Goal: Find specific page/section: Find specific page/section

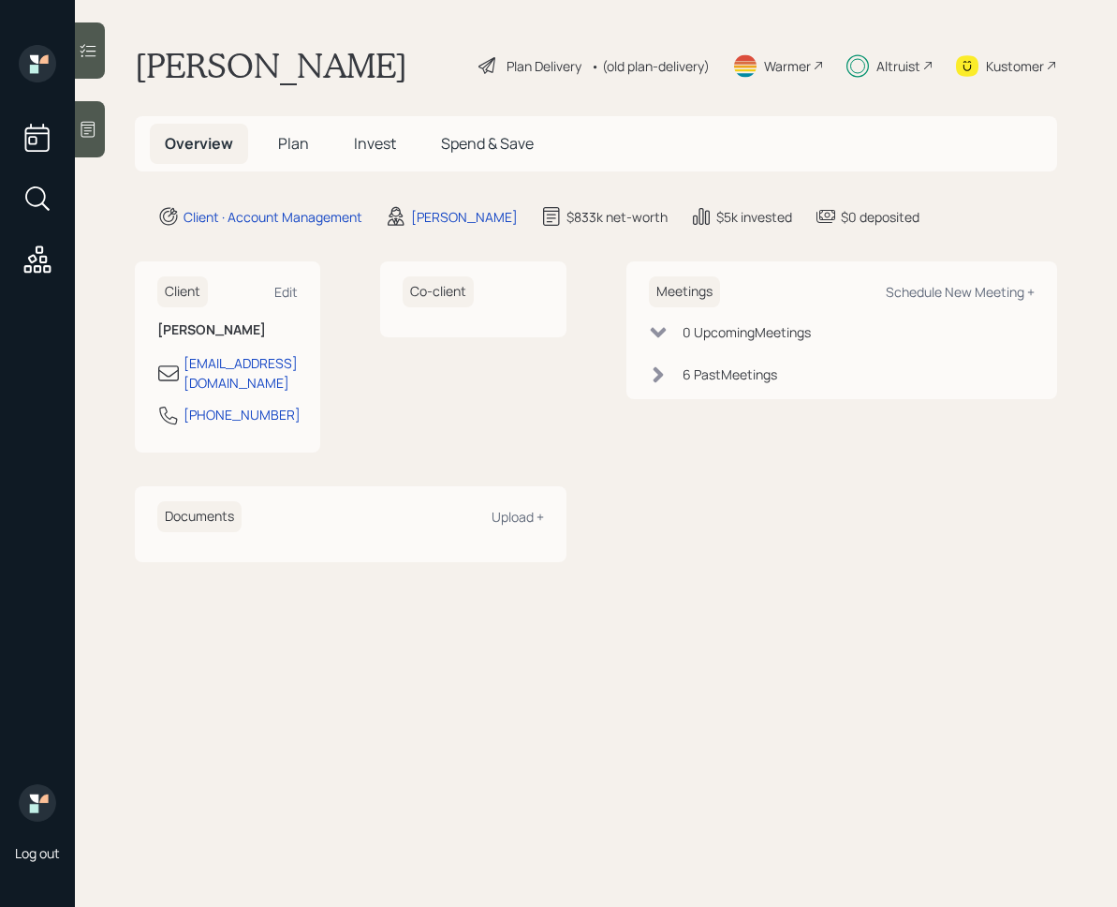
click at [390, 158] on h5 "Invest" at bounding box center [375, 144] width 72 height 40
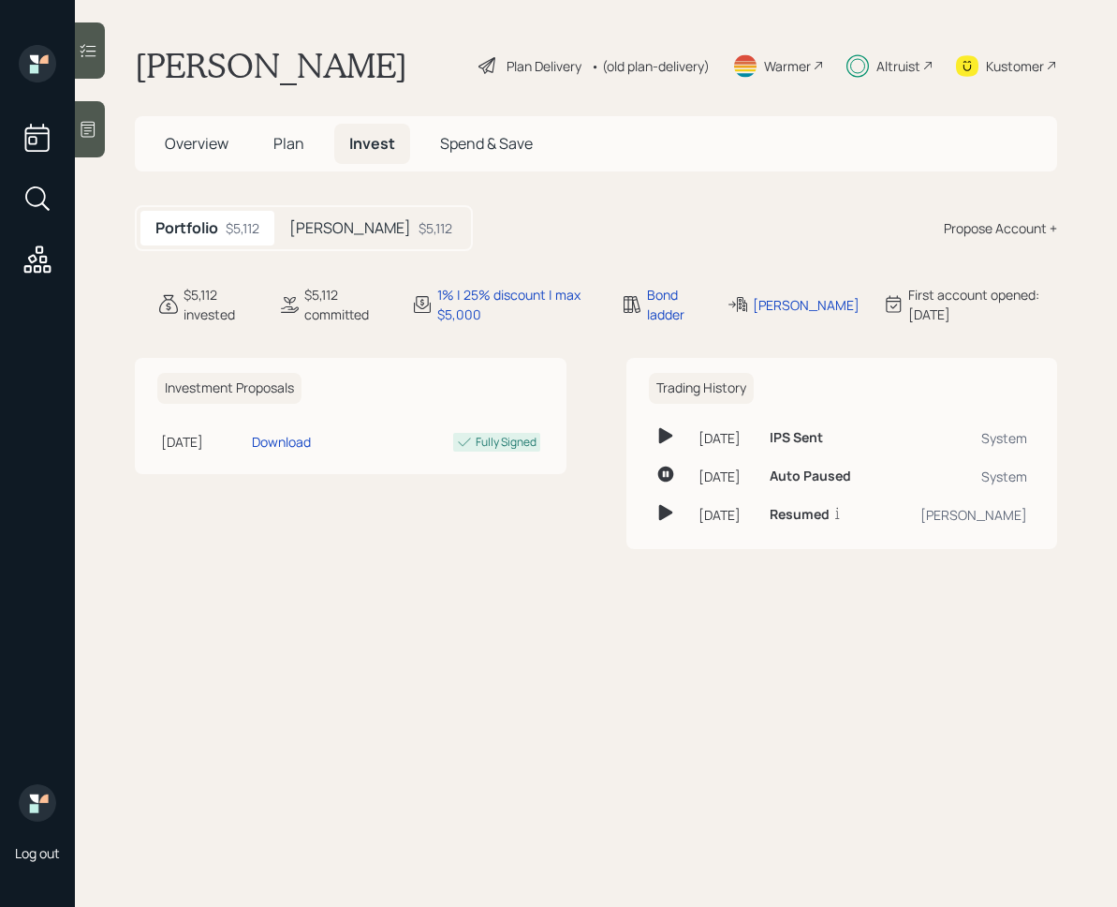
click at [334, 238] on div "Roth $5,112" at bounding box center [370, 228] width 193 height 35
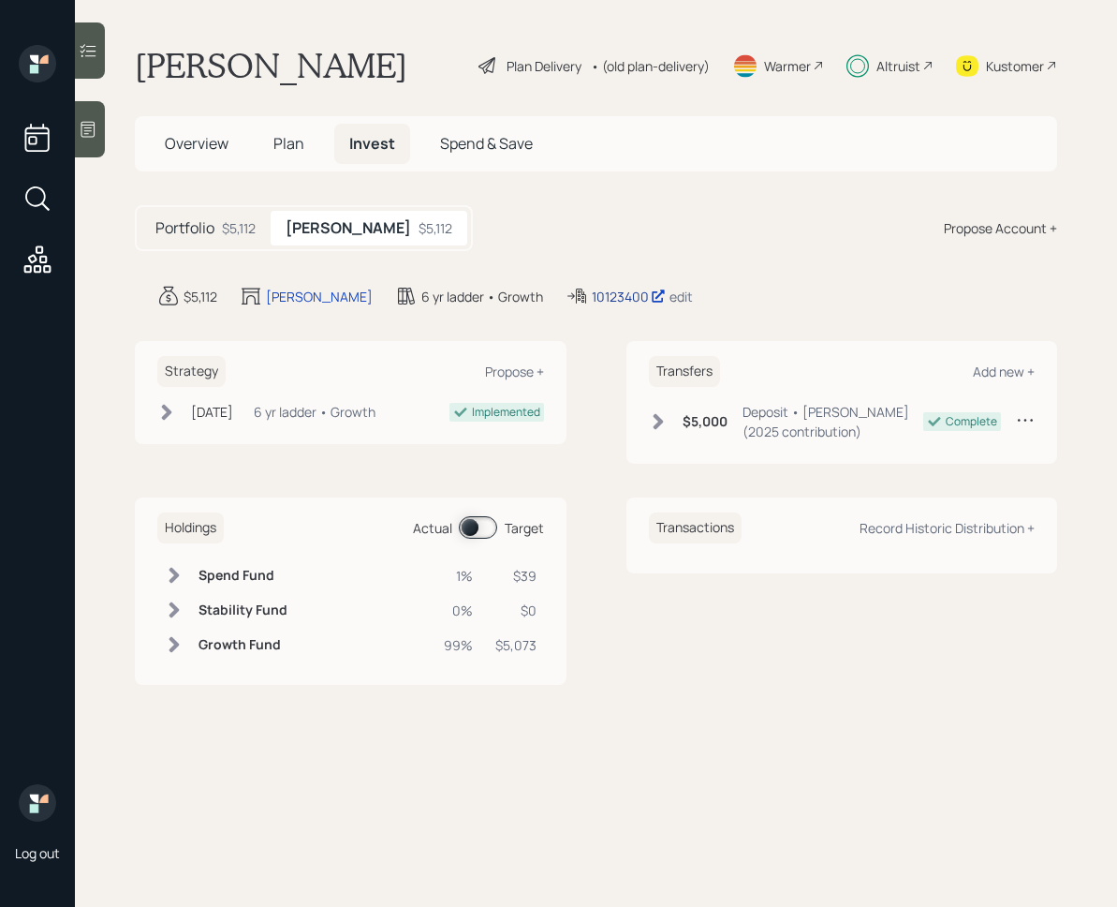
click at [592, 295] on div "10123400" at bounding box center [629, 297] width 74 height 20
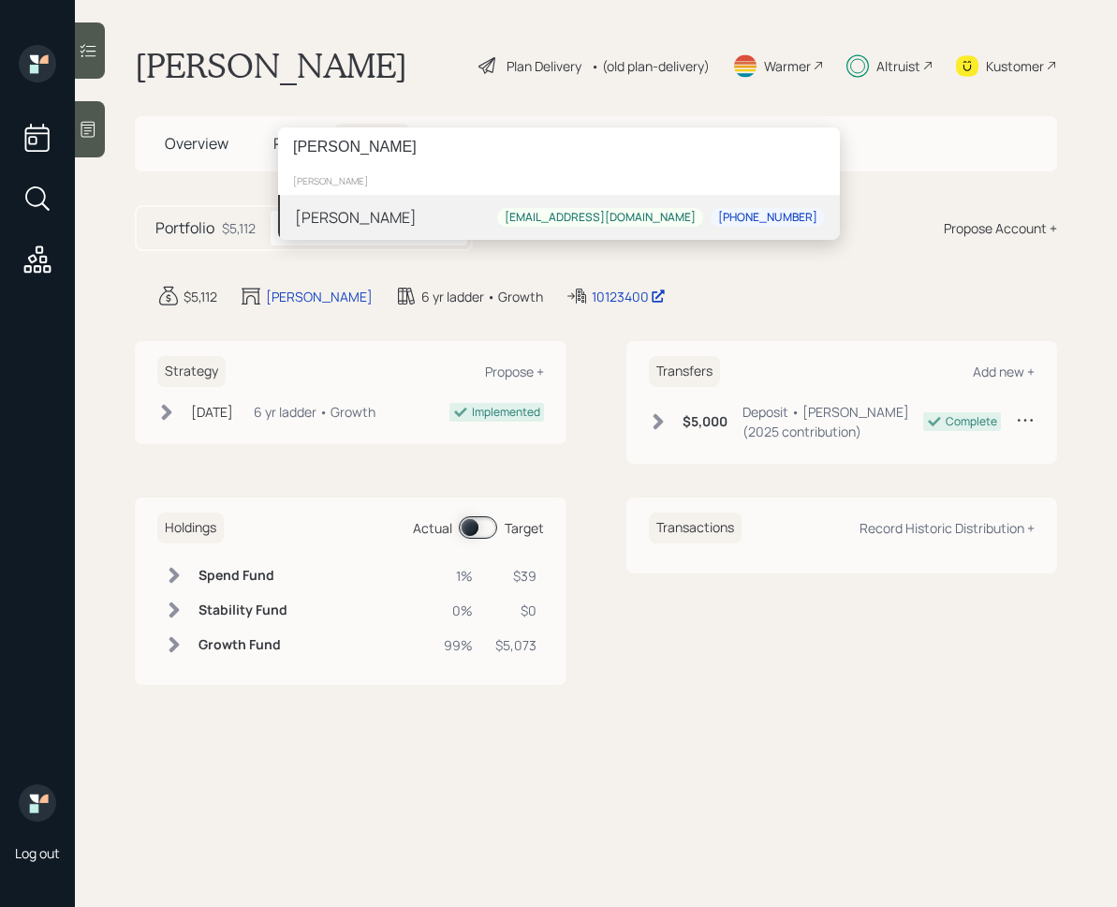
type input "[PERSON_NAME]"
click at [363, 202] on div "Andre Lavigne andrelavigne311@gmail.com 303-570-8975" at bounding box center [559, 217] width 562 height 45
